Goal: Information Seeking & Learning: Learn about a topic

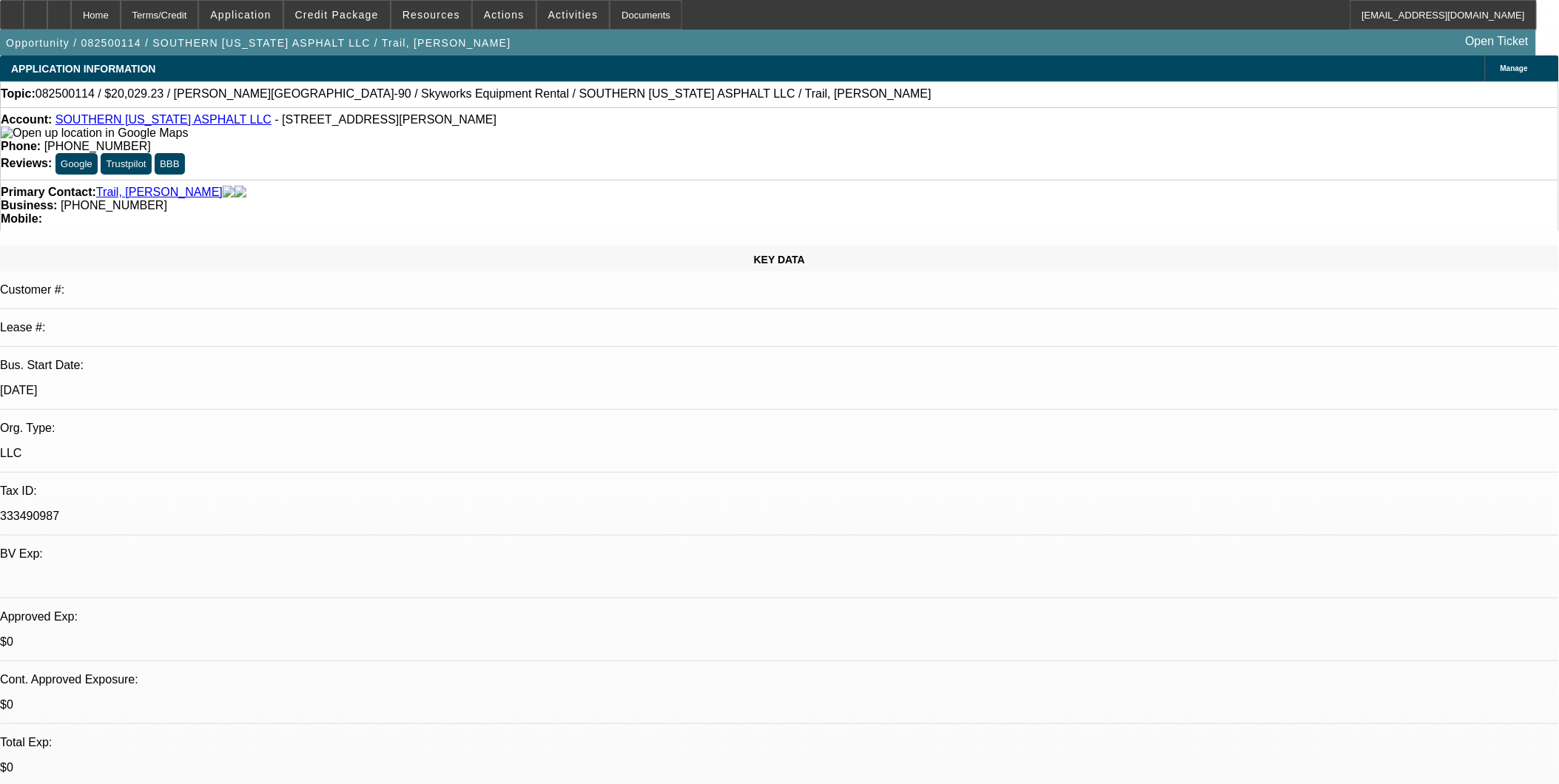
select select "0.1"
select select "2"
select select "0"
select select "0.1"
select select "2"
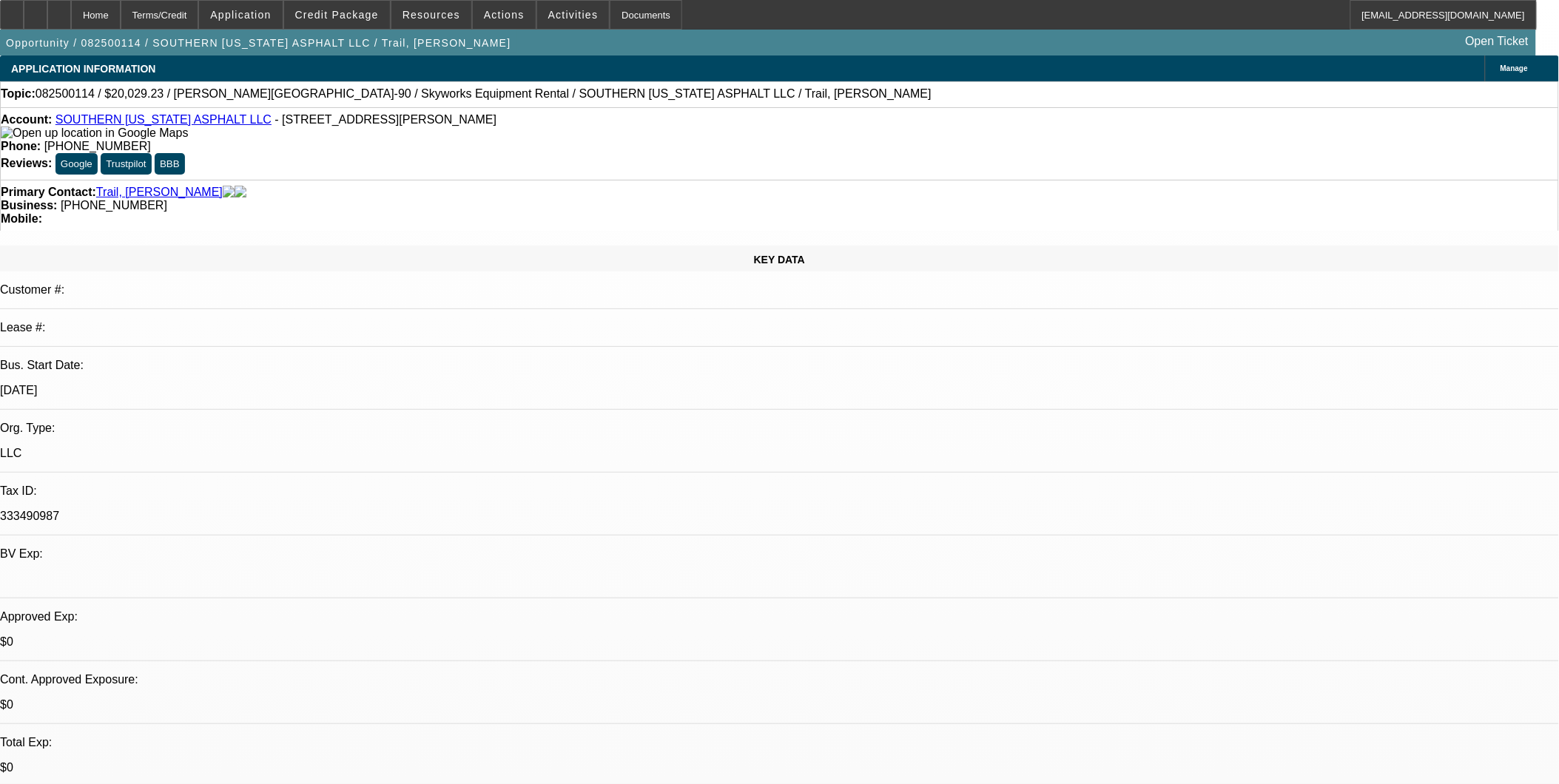
select select "0"
select select "1"
select select "2"
select select "6"
select select "1"
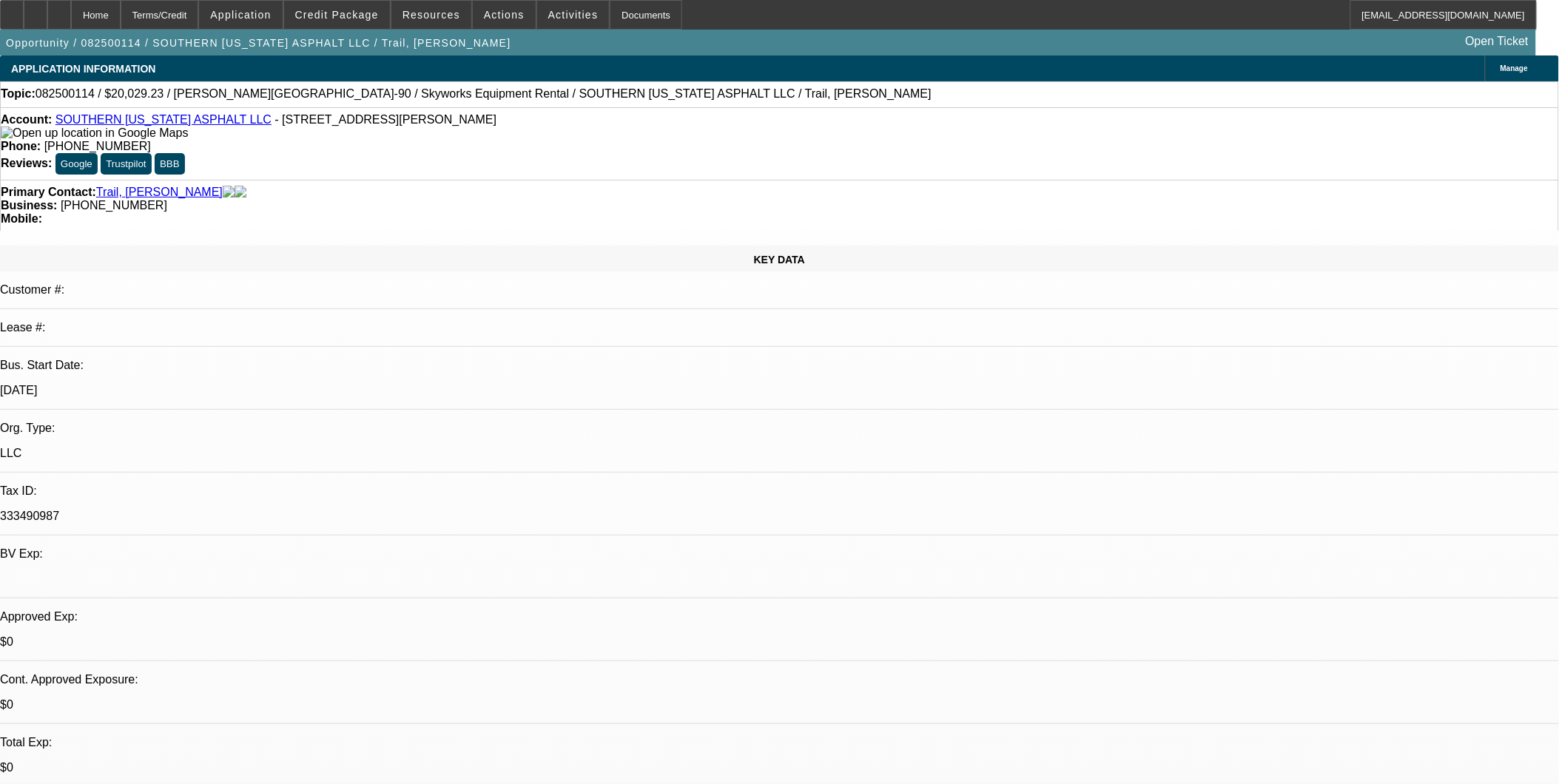
select select "2"
select select "6"
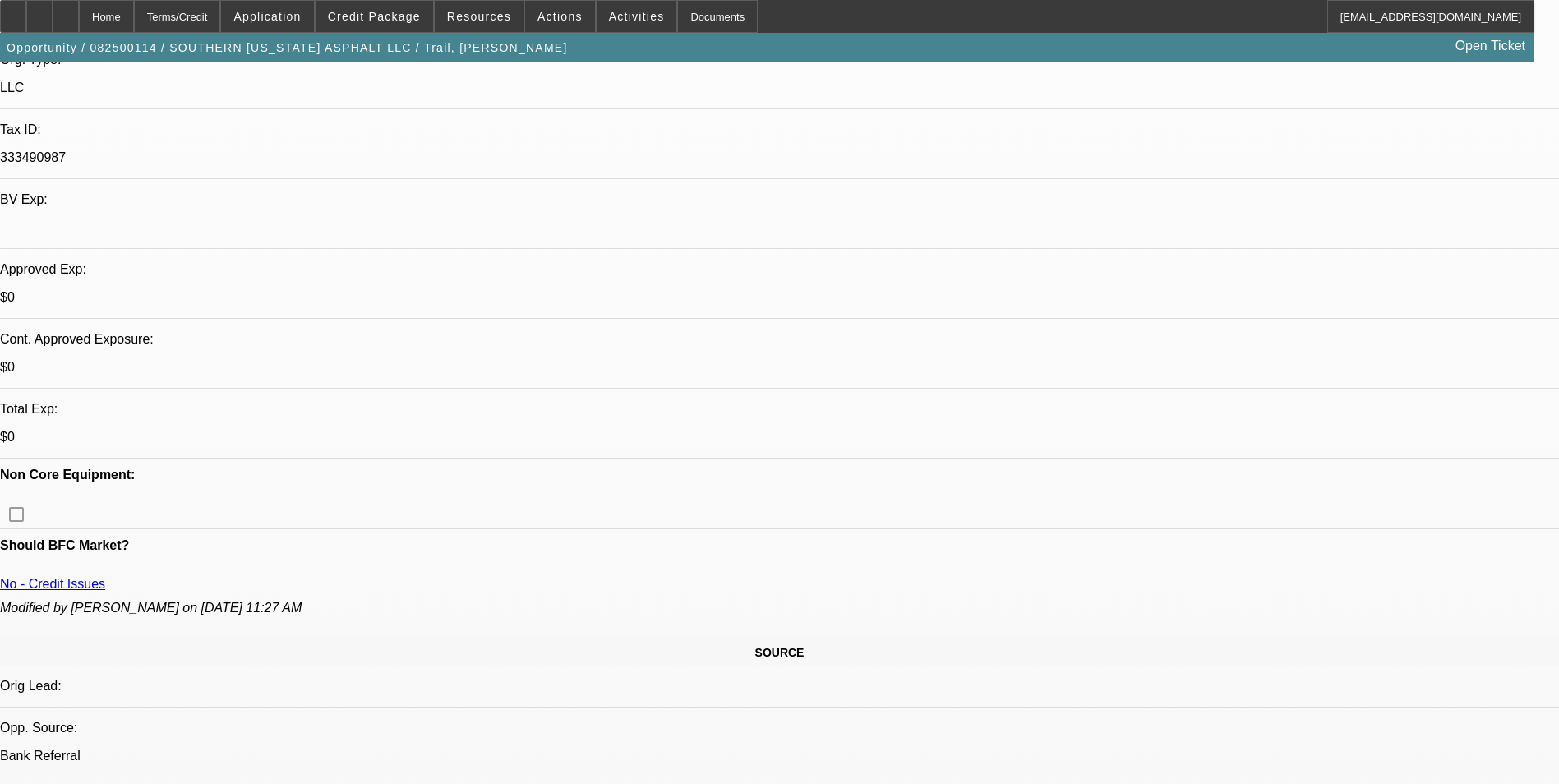
scroll to position [164, 0]
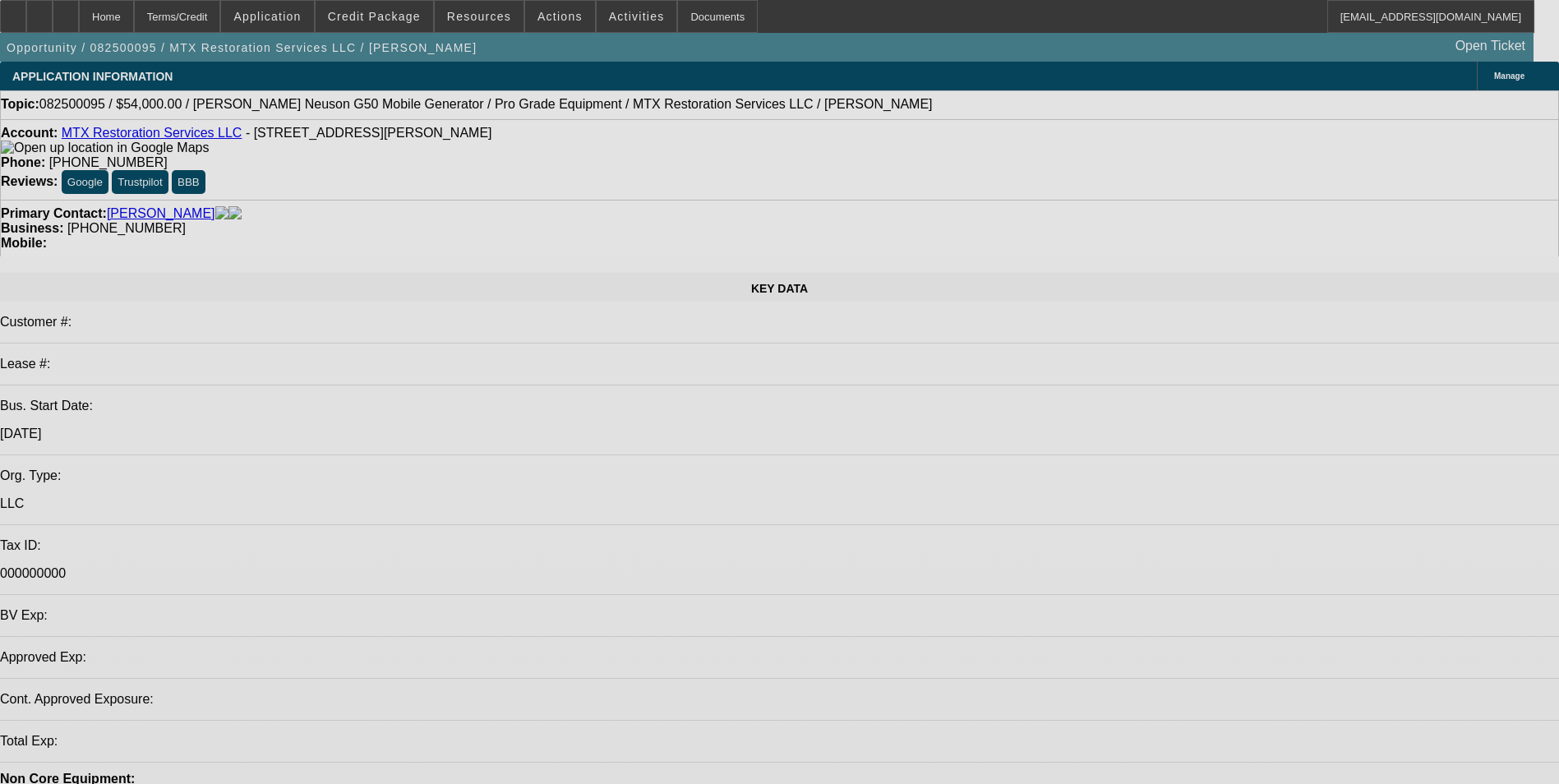
select select "0.1"
select select "2"
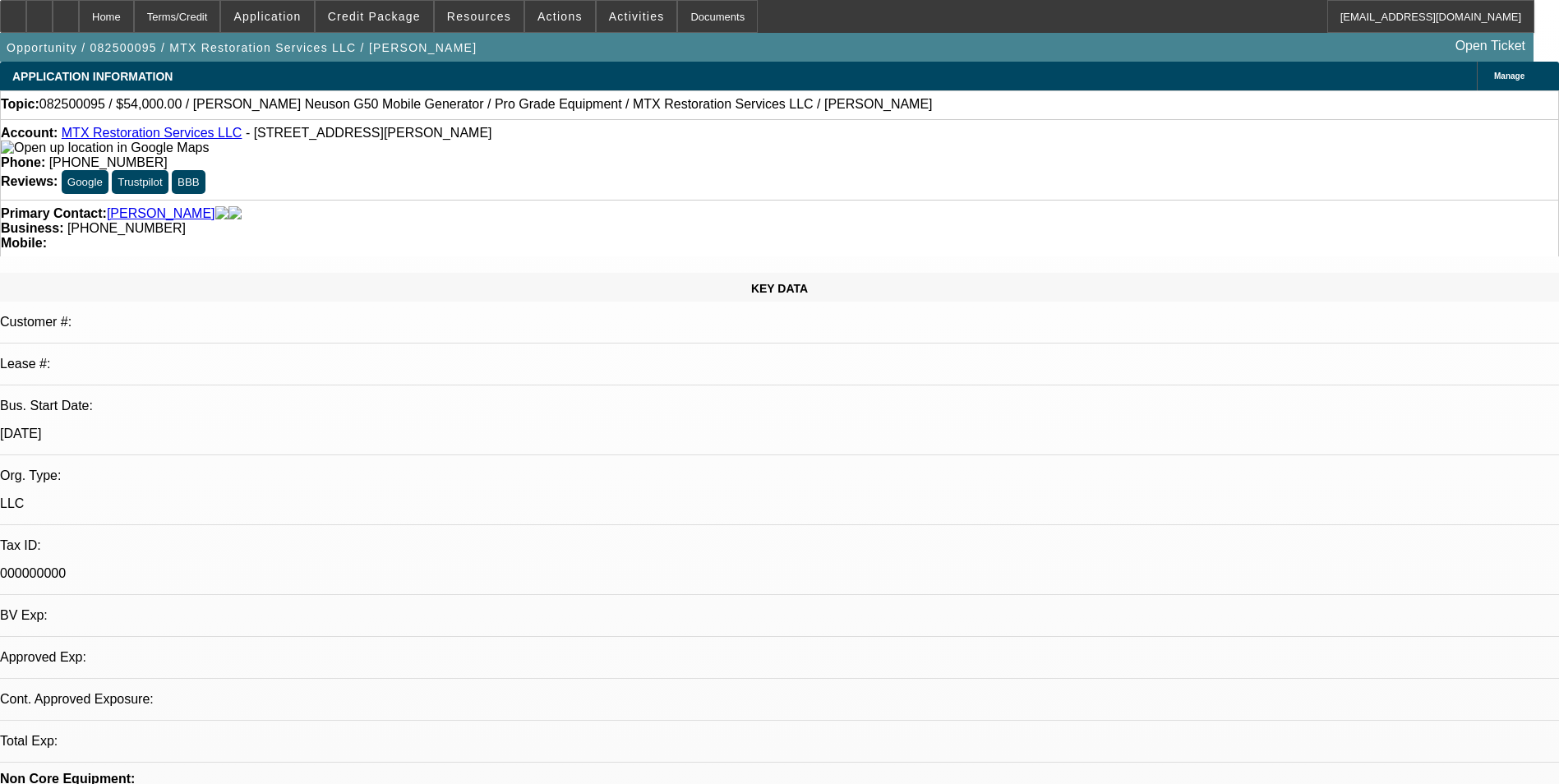
select select "0"
select select "1"
select select "2"
select select "6"
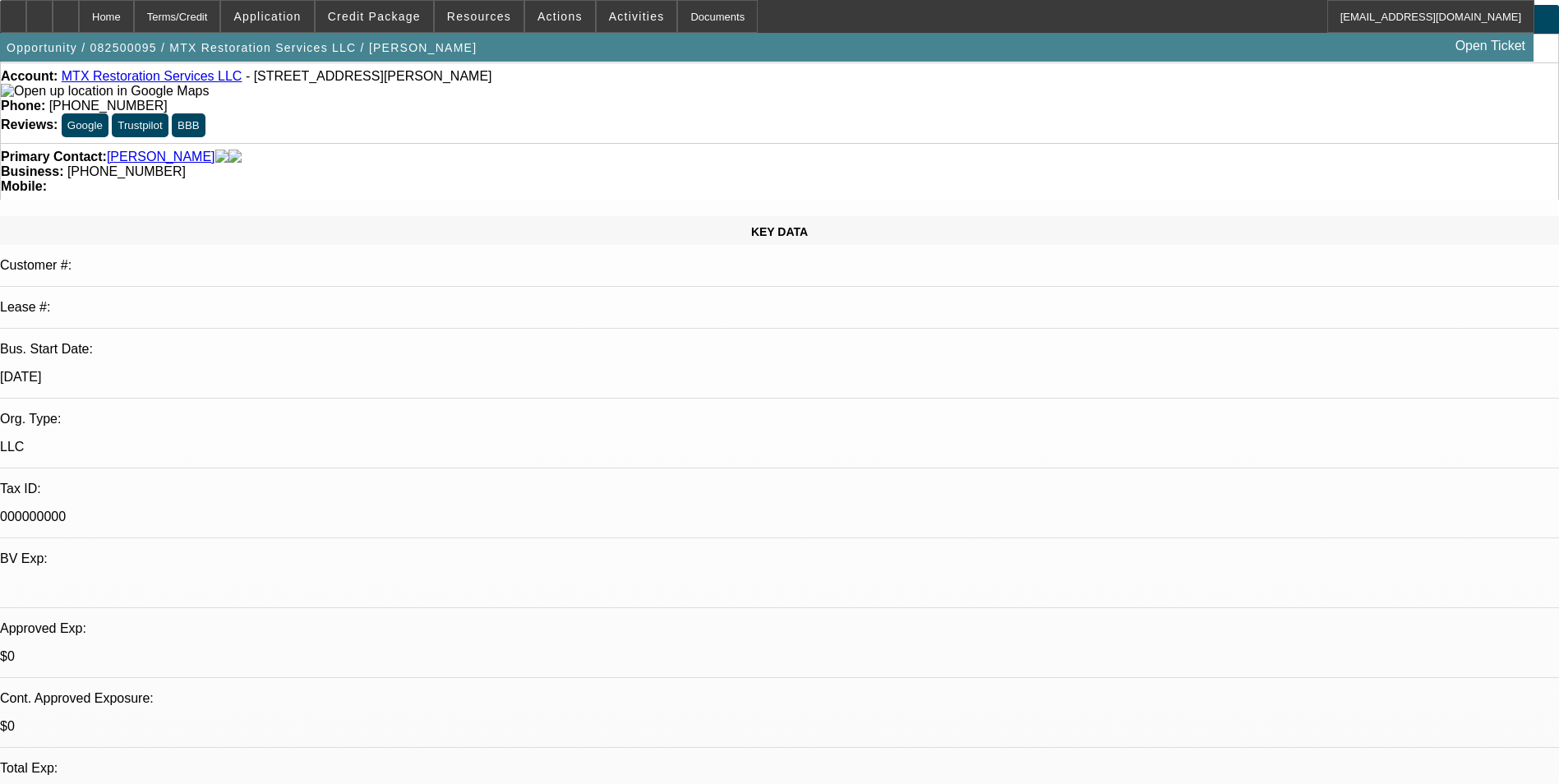
scroll to position [82, 0]
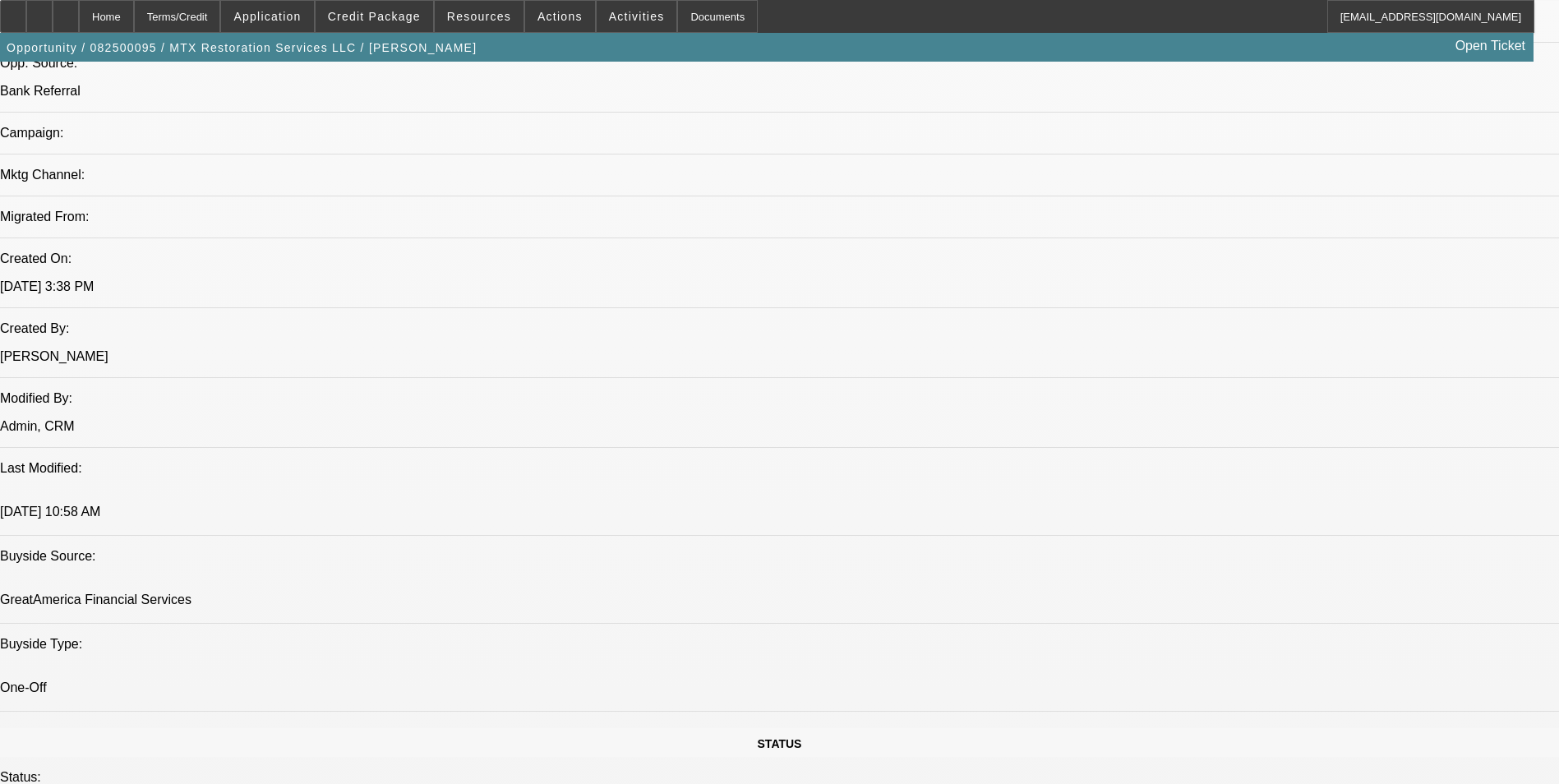
scroll to position [323, 0]
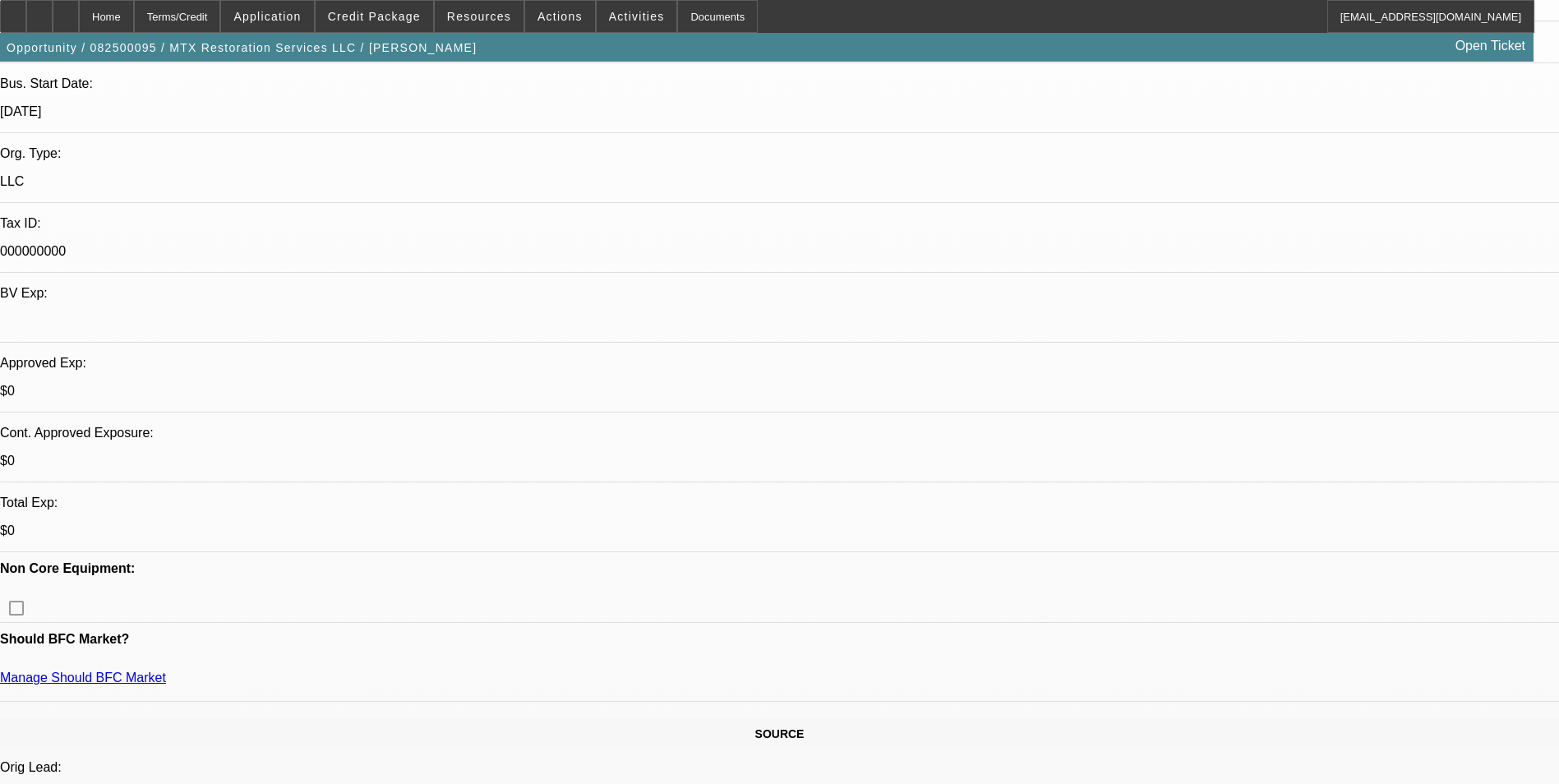
drag, startPoint x: 706, startPoint y: 484, endPoint x: 942, endPoint y: 531, distance: 240.6
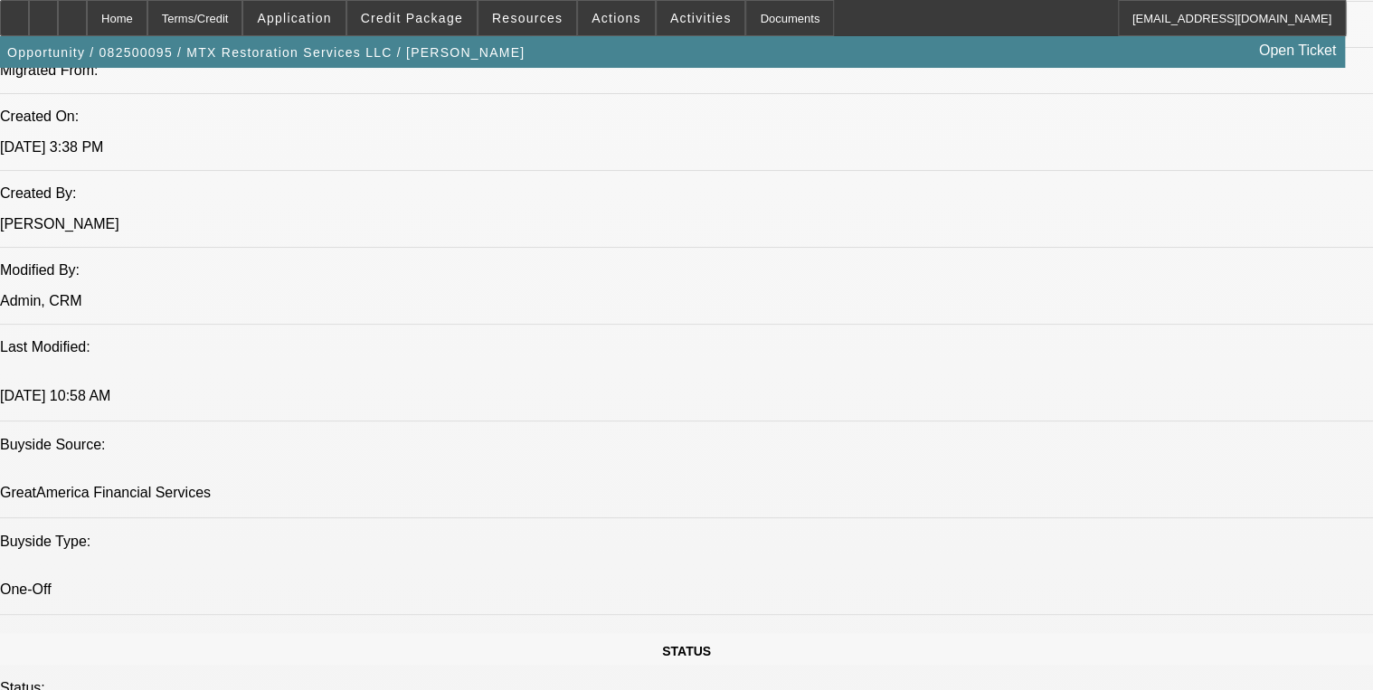
scroll to position [1440, 0]
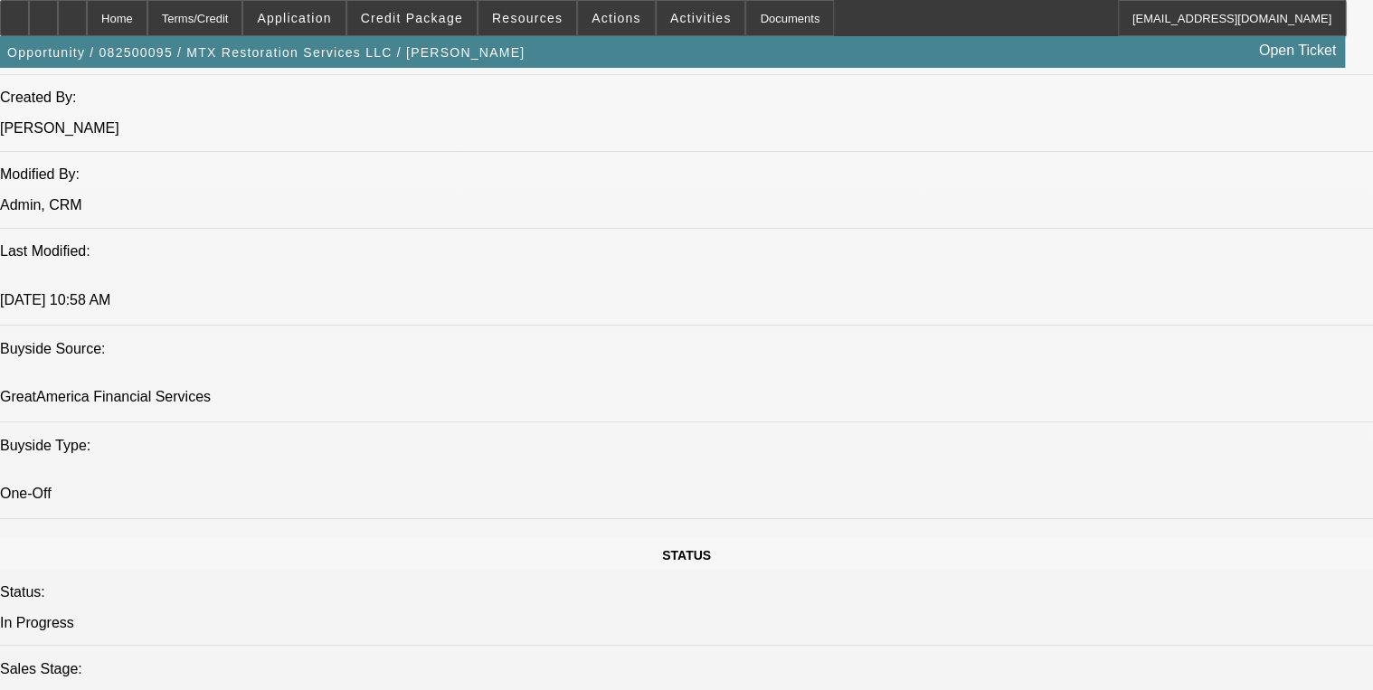
drag, startPoint x: 500, startPoint y: 494, endPoint x: 548, endPoint y: 496, distance: 48.0
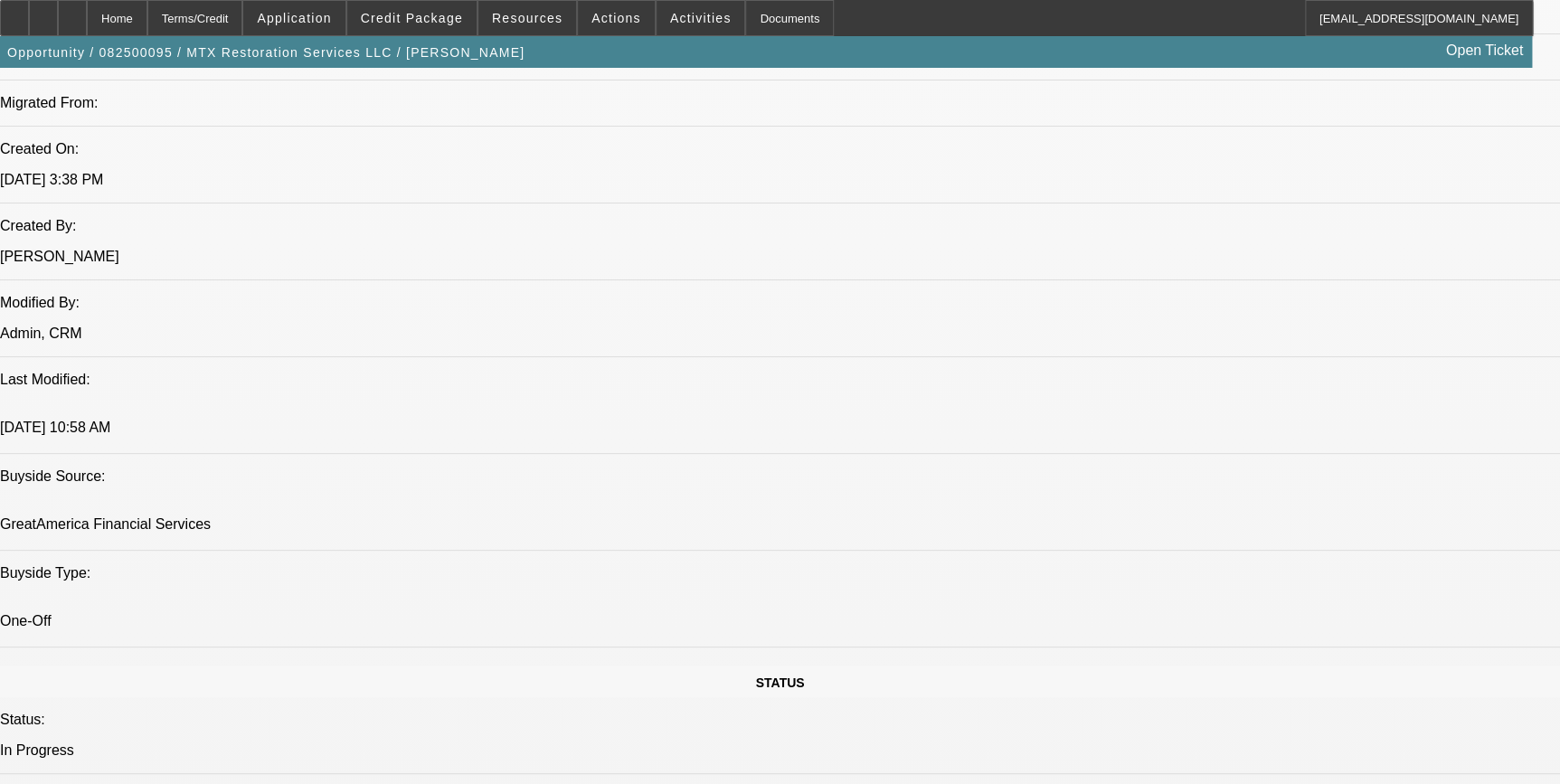
scroll to position [1275, 0]
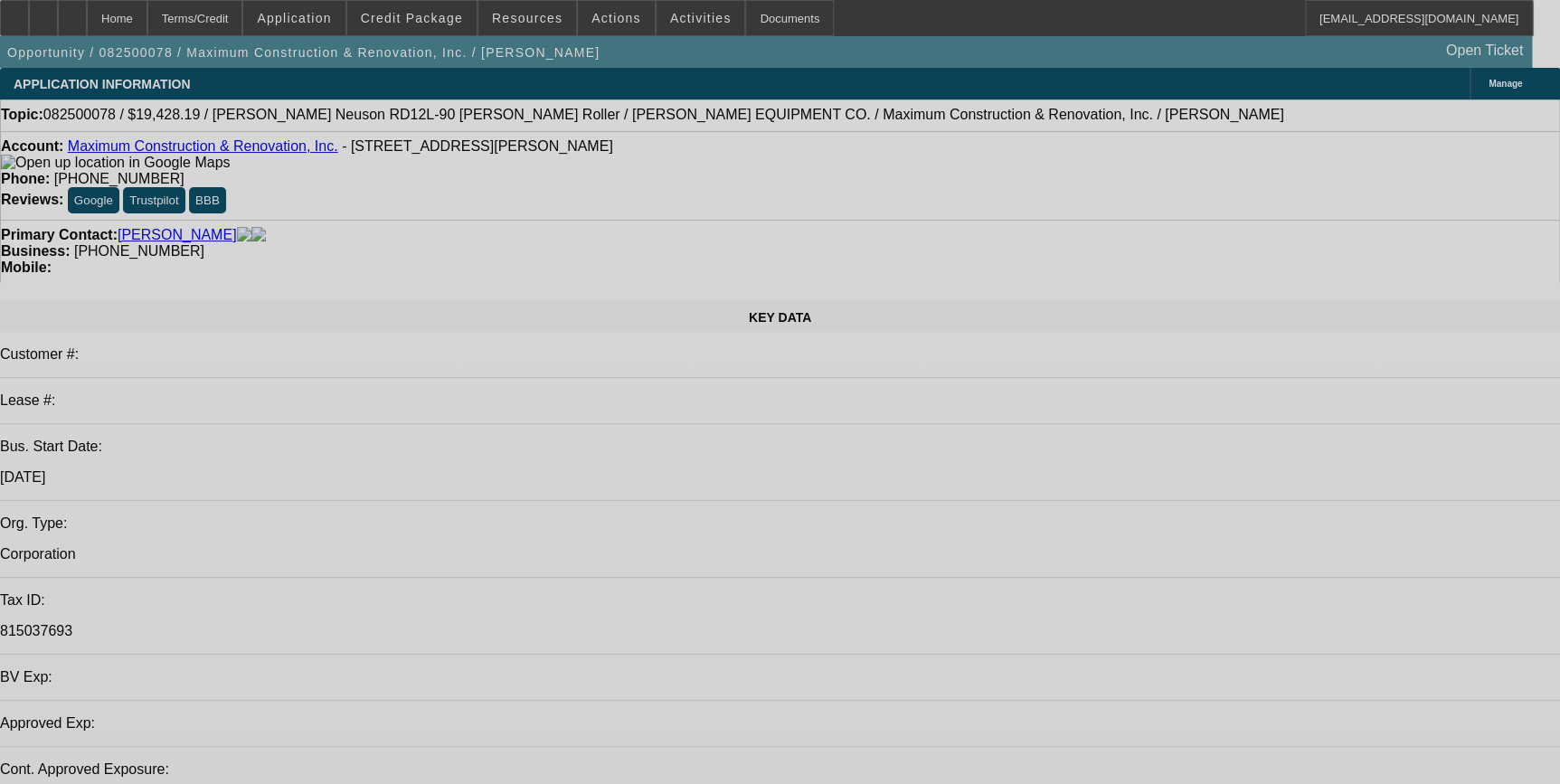
select select "0.1"
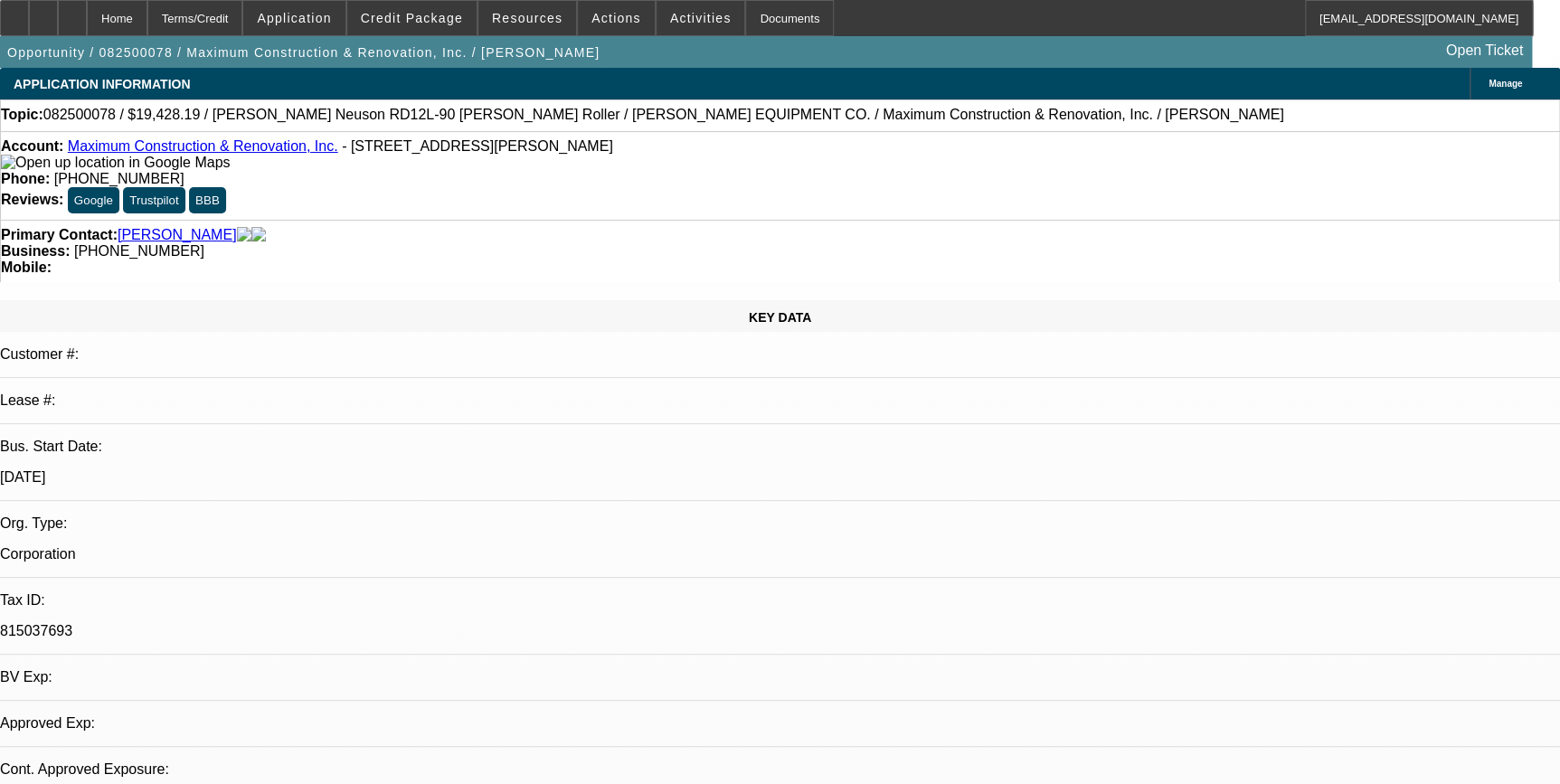
select select "2"
select select "0"
select select "0.1"
select select "2"
select select "0"
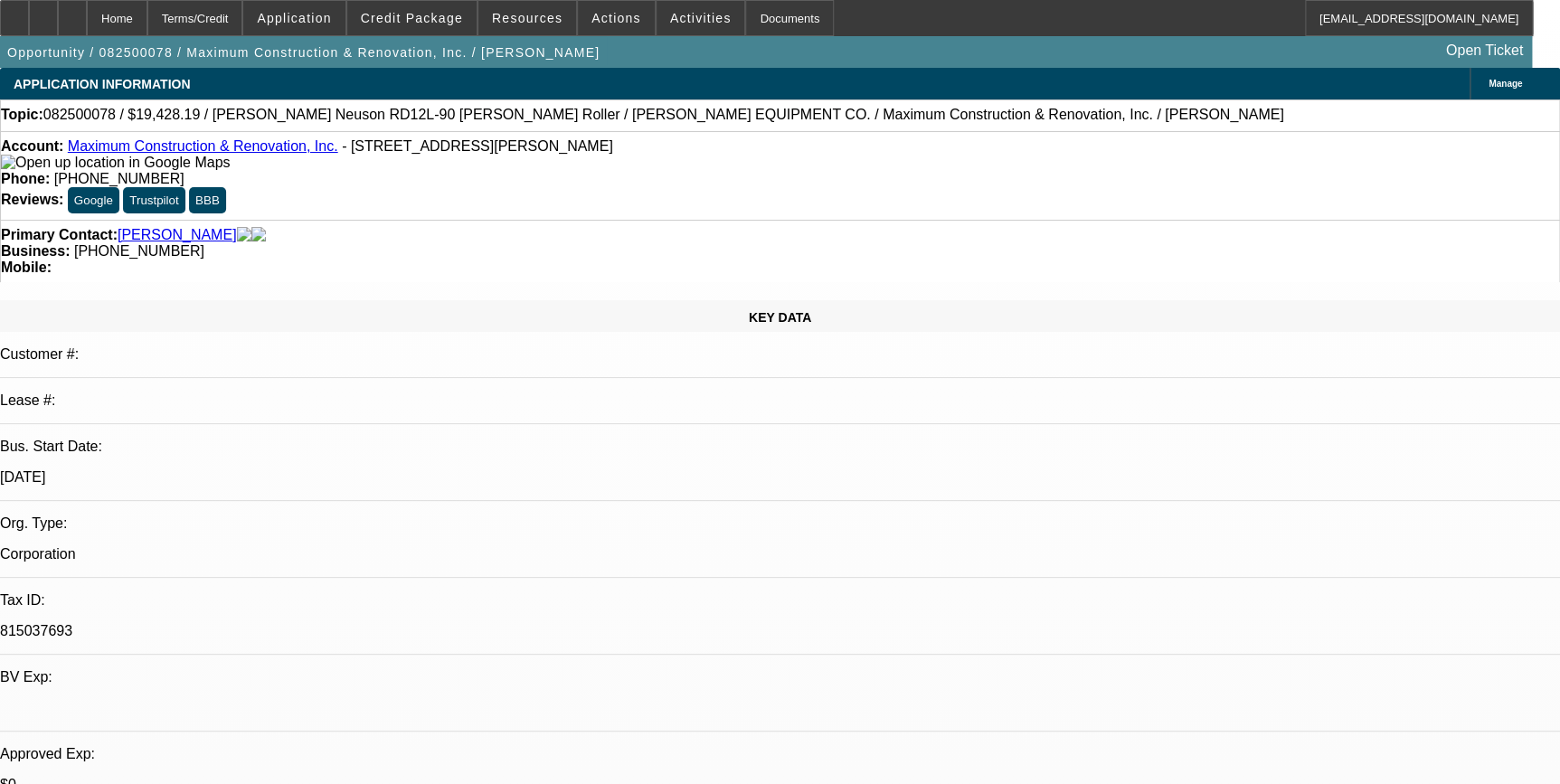
select select "1"
select select "2"
select select "6"
select select "1"
select select "2"
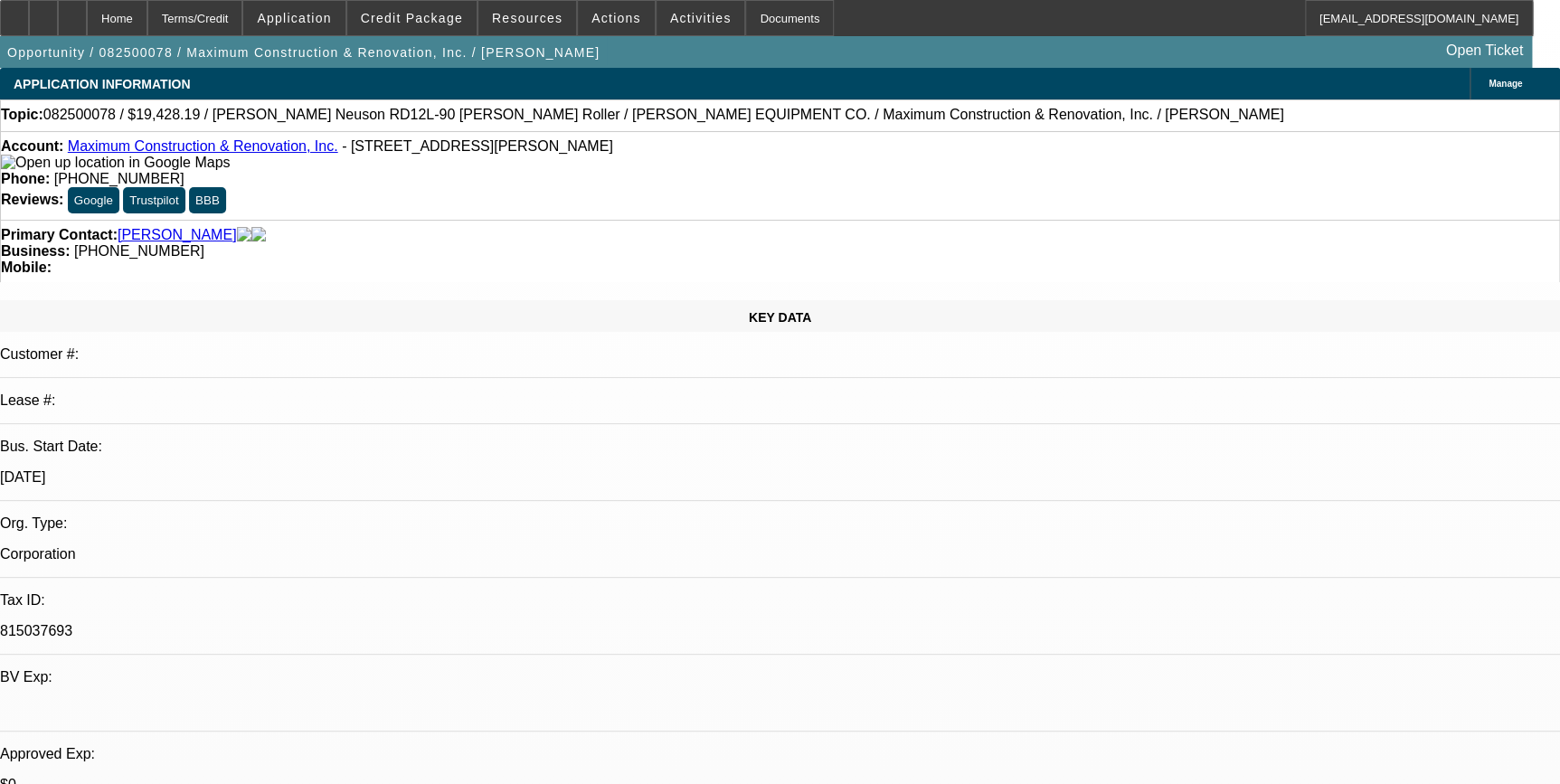
select select "6"
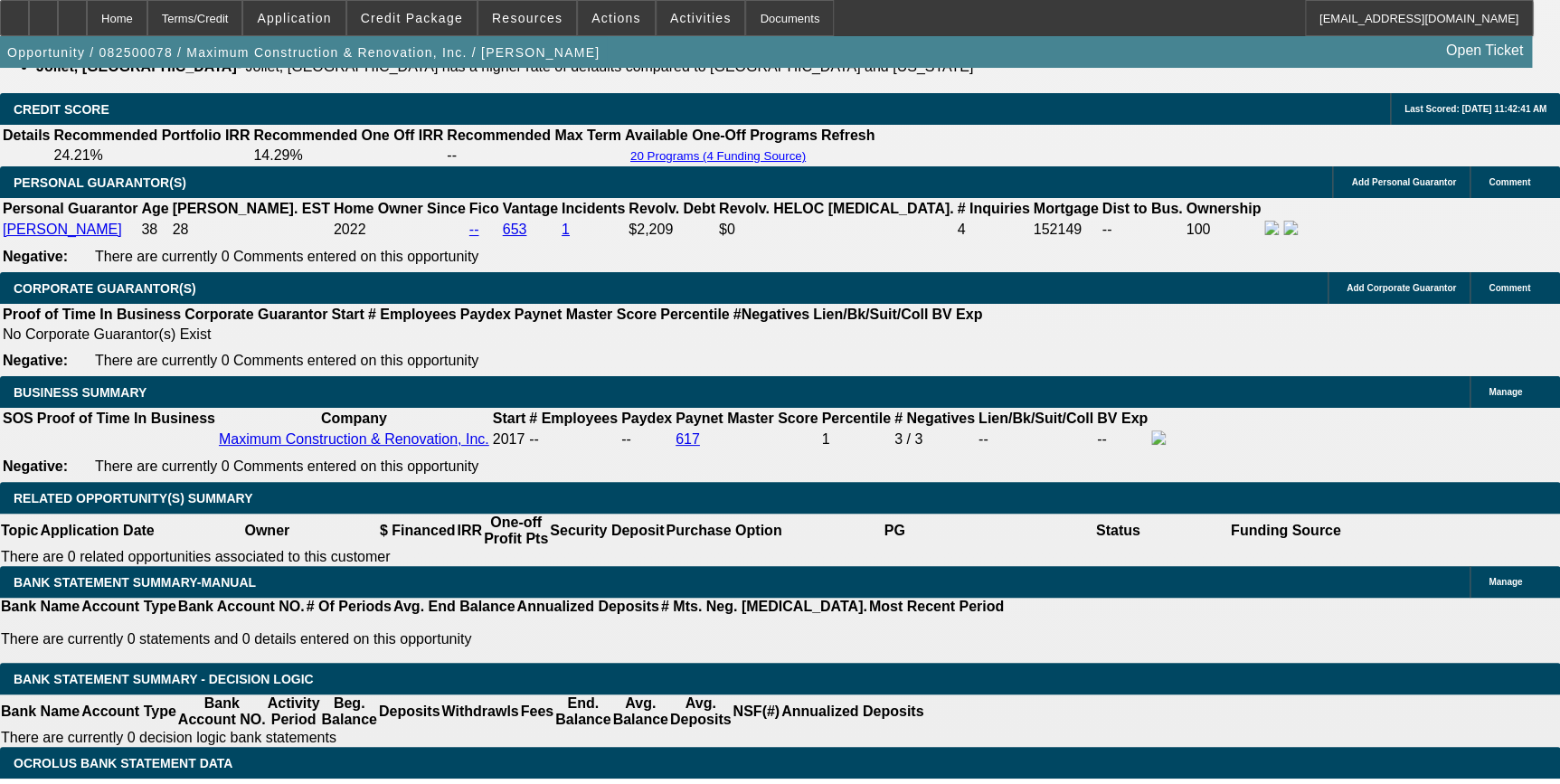
scroll to position [2631, 0]
